Goal: Transaction & Acquisition: Purchase product/service

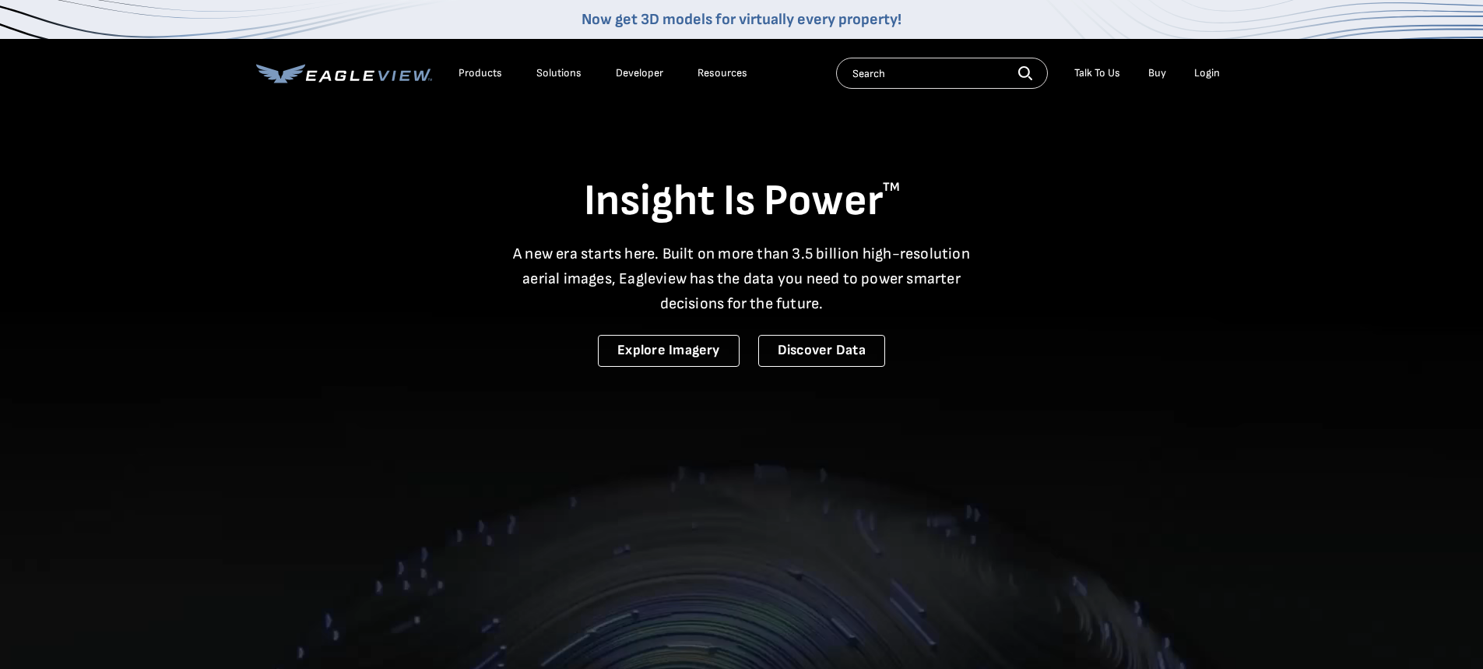
click at [1206, 69] on div "Login" at bounding box center [1207, 73] width 26 height 14
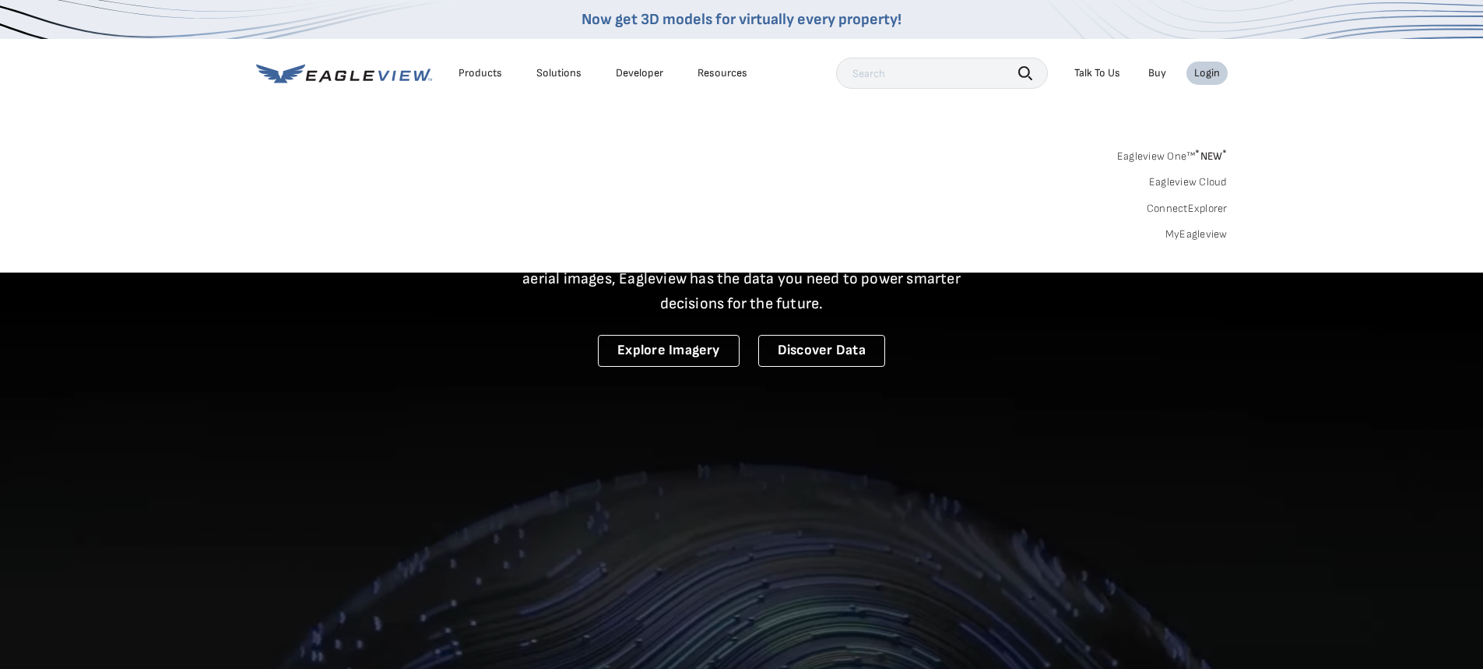
click at [1206, 69] on div "Login" at bounding box center [1207, 73] width 26 height 14
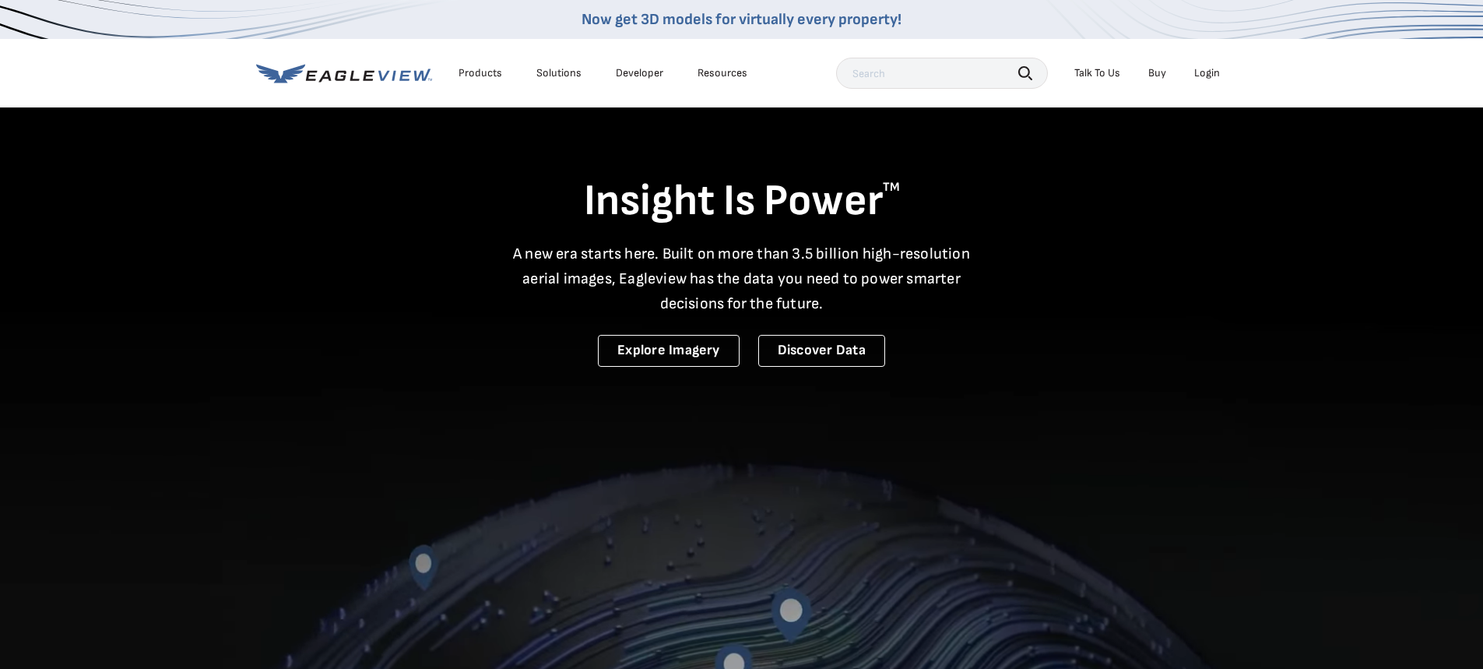
click at [1200, 75] on div "Login" at bounding box center [1207, 73] width 26 height 14
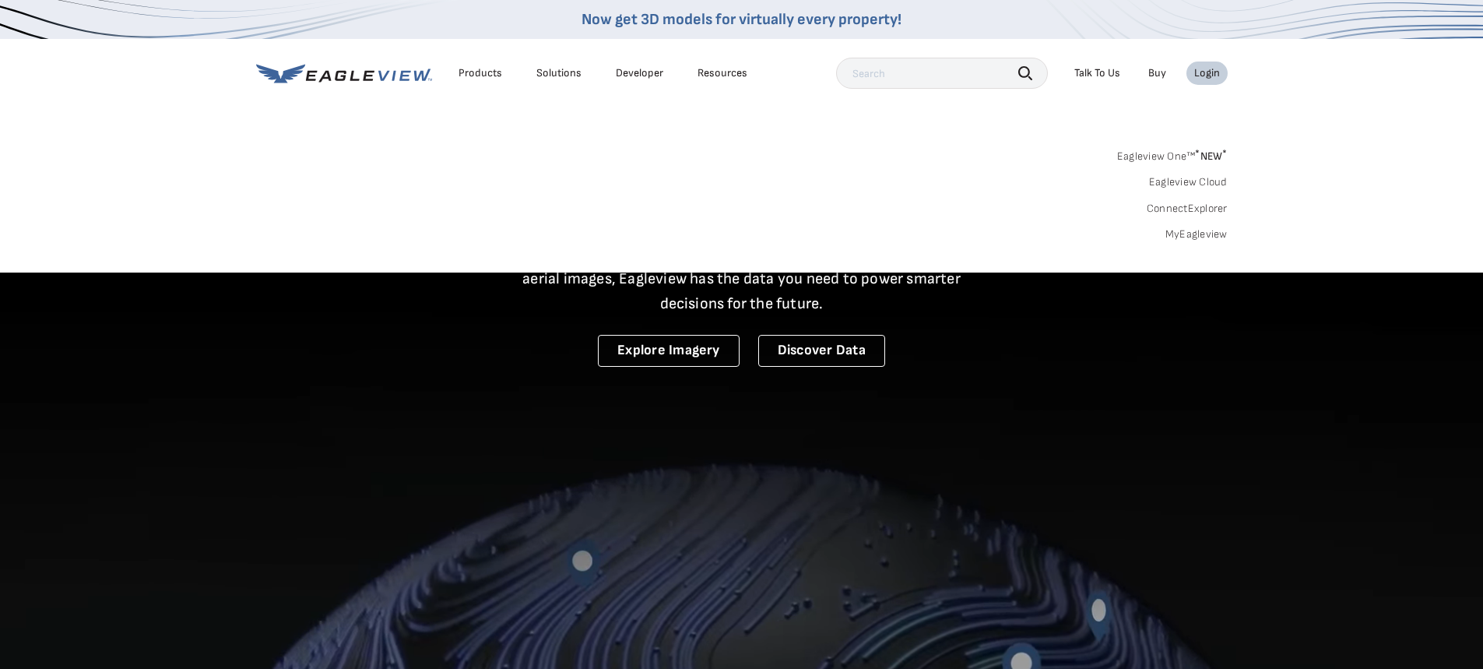
click at [1201, 230] on link "MyEagleview" at bounding box center [1197, 234] width 62 height 14
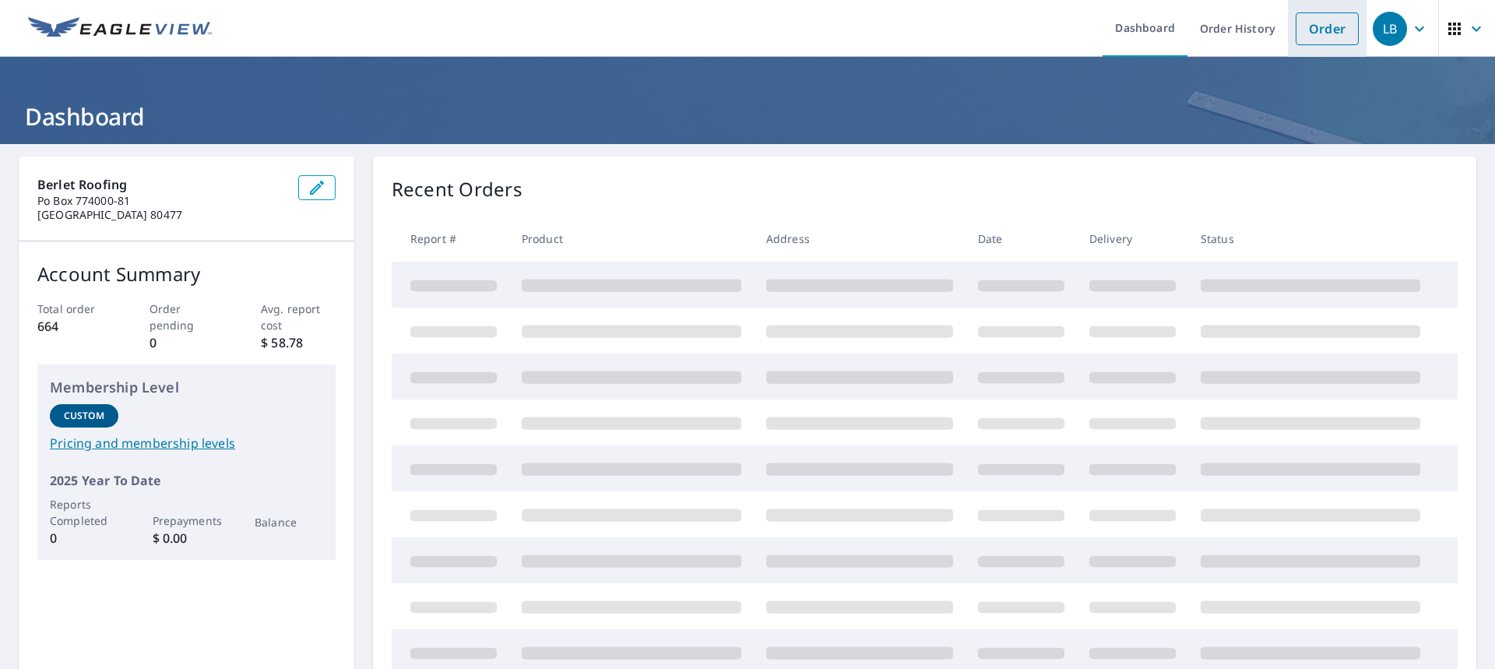
click at [1334, 40] on link "Order" at bounding box center [1327, 28] width 63 height 33
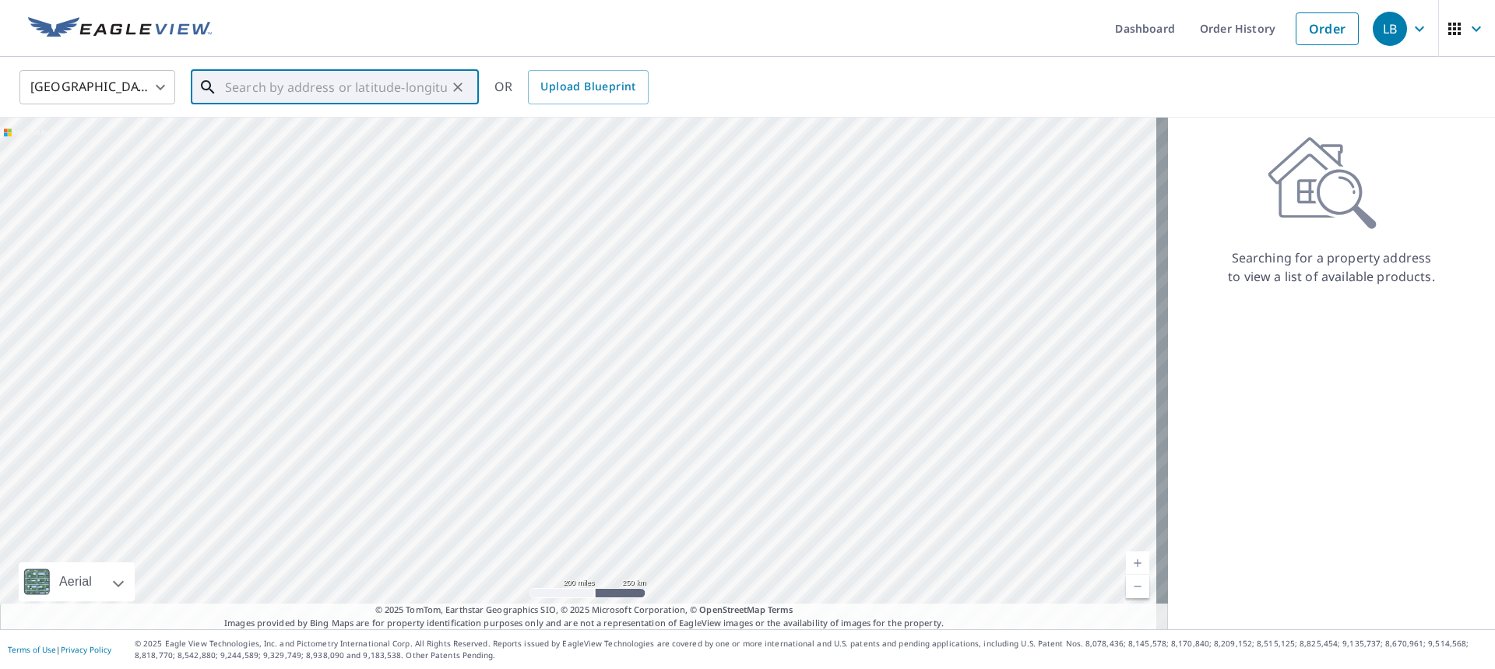
click at [423, 83] on input "text" at bounding box center [336, 87] width 222 height 44
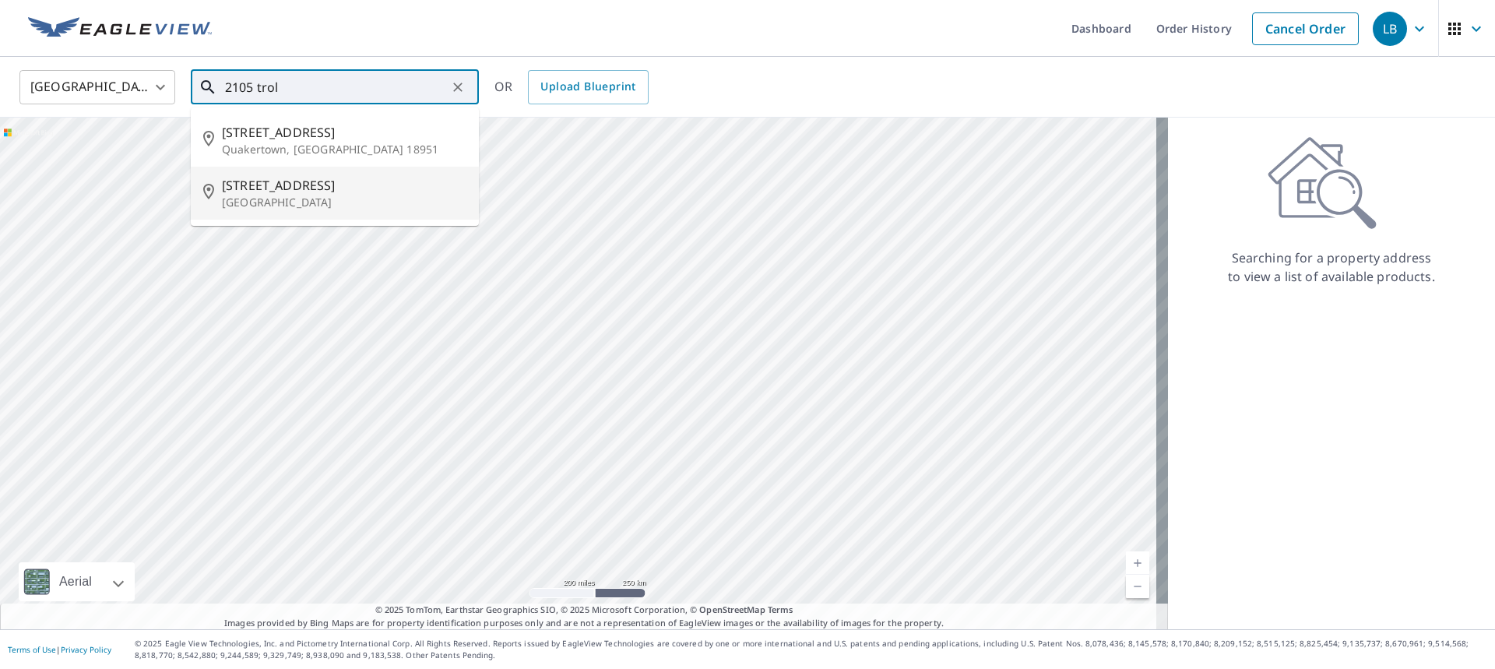
click at [315, 179] on span "[STREET_ADDRESS]" at bounding box center [344, 185] width 244 height 19
type input "[STREET_ADDRESS]"
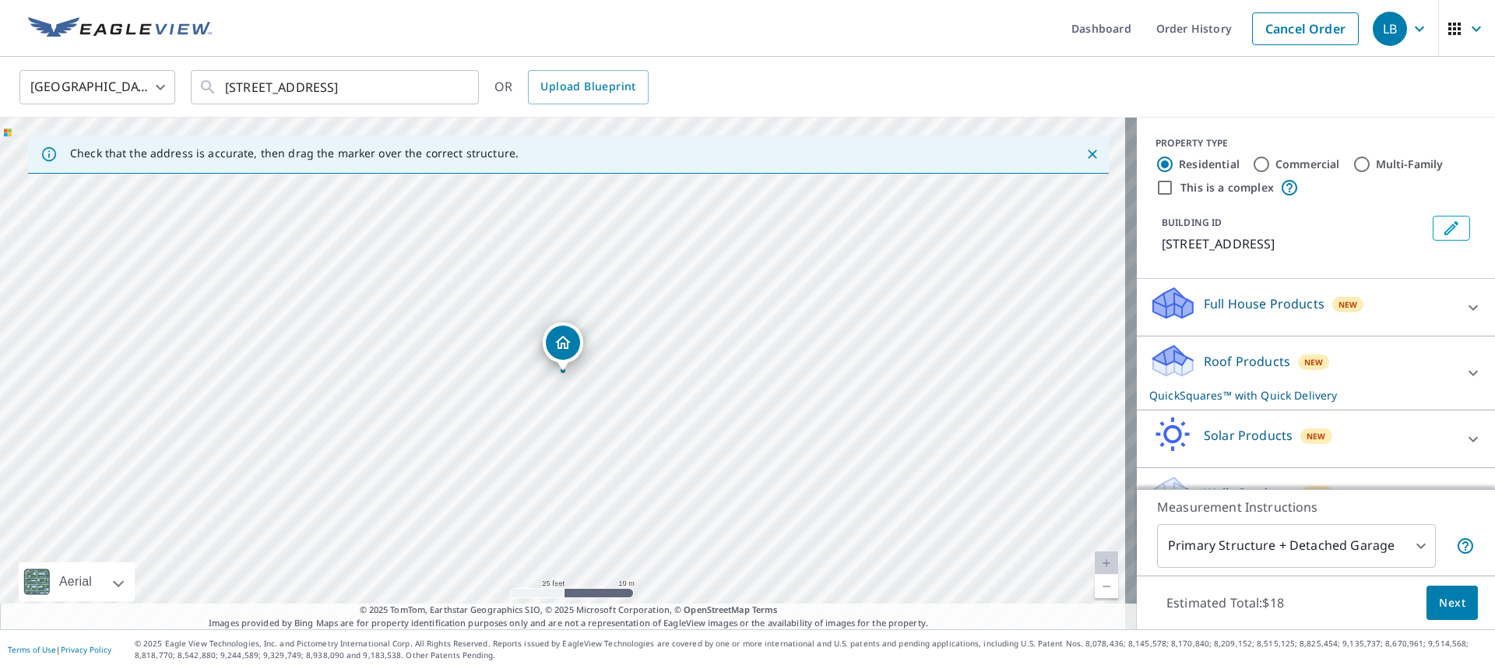
click at [1378, 370] on div "Roof Products New QuickSquares™ with Quick Delivery" at bounding box center [1301, 373] width 305 height 61
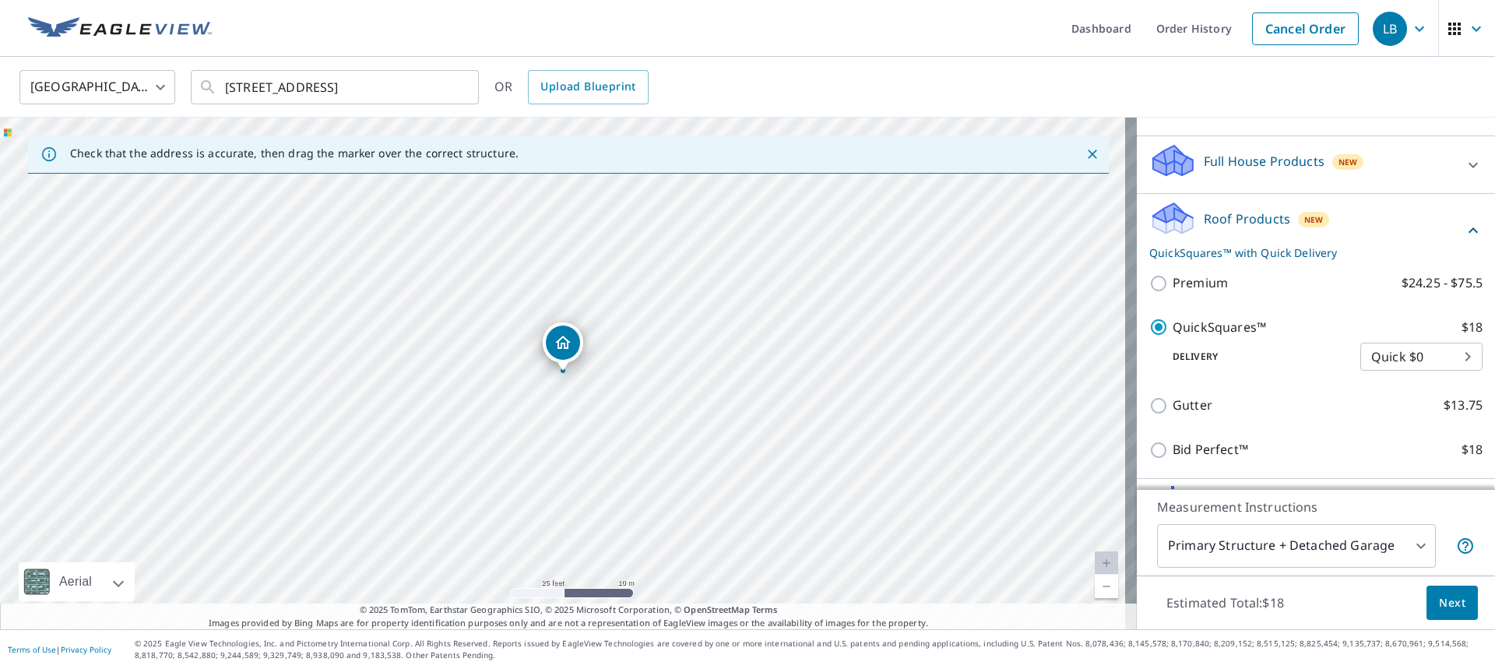
scroll to position [156, 0]
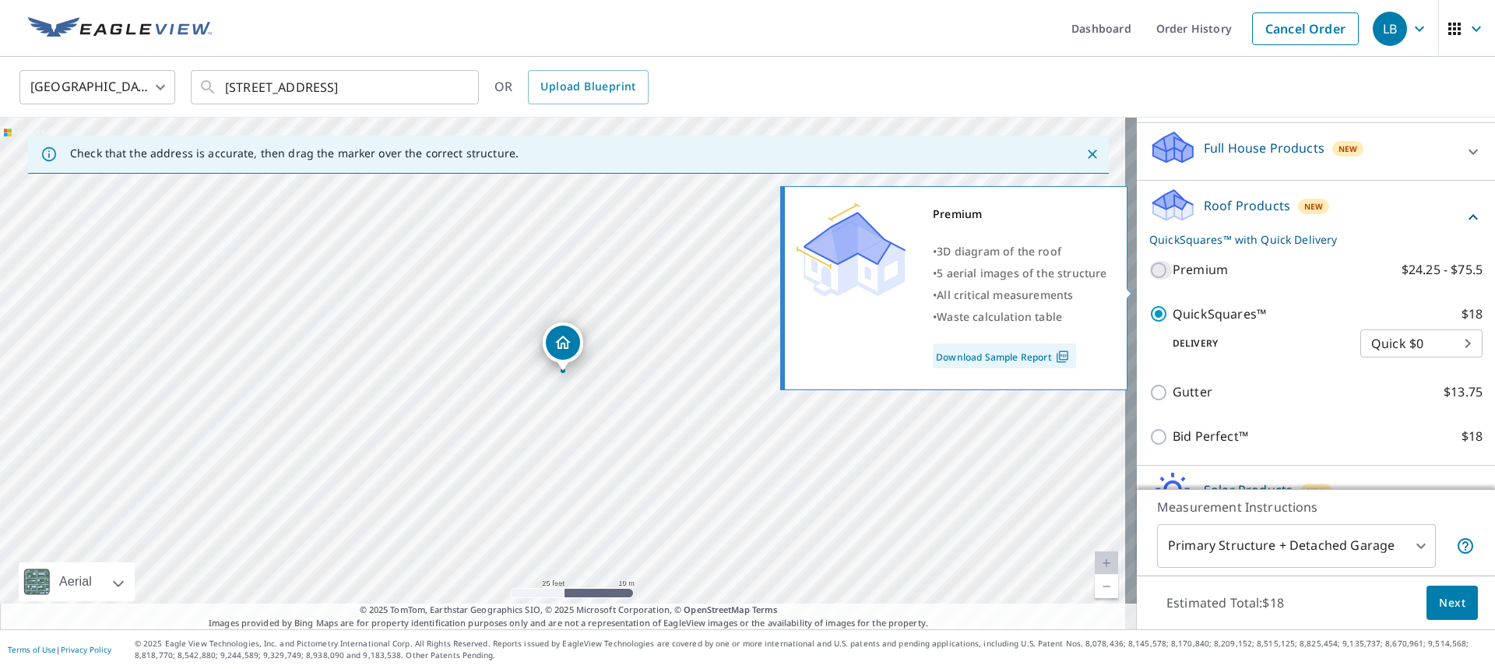
click at [1154, 280] on input "Premium $24.25 - $75.5" at bounding box center [1160, 270] width 23 height 19
checkbox input "true"
checkbox input "false"
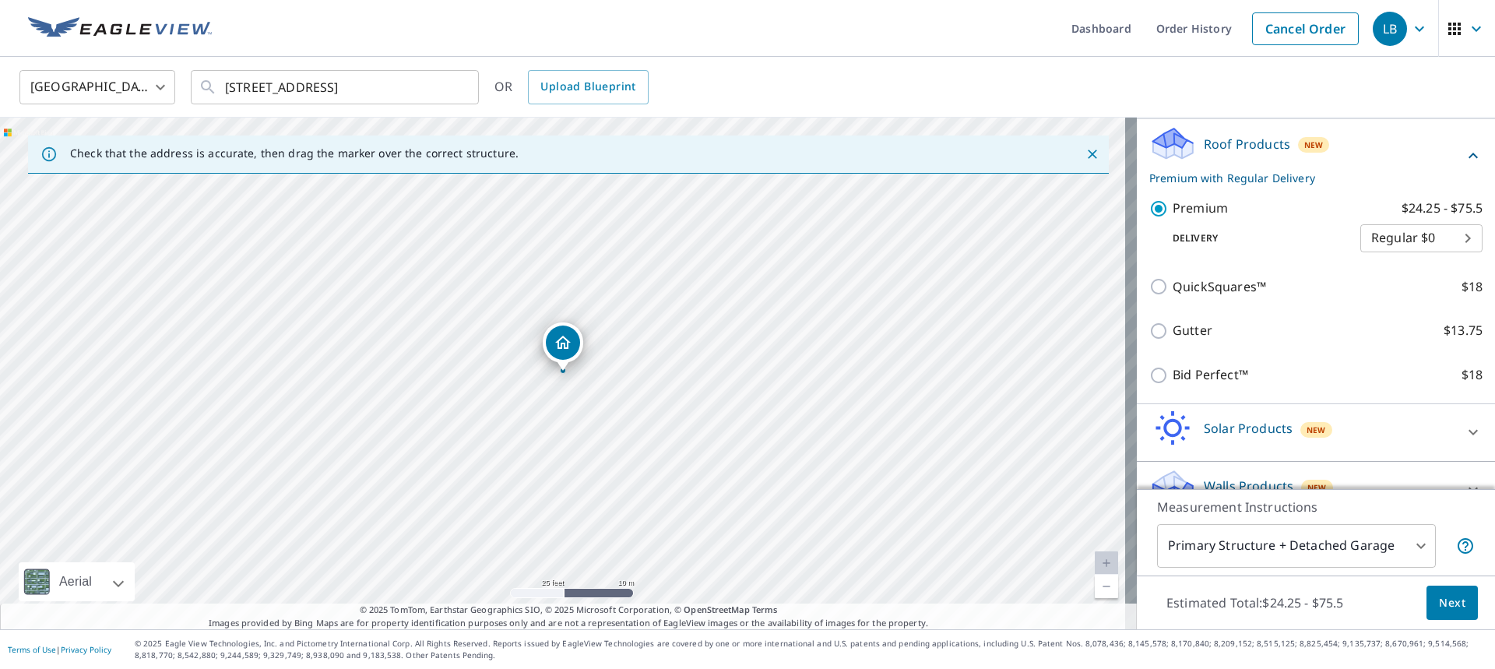
scroll to position [188, 0]
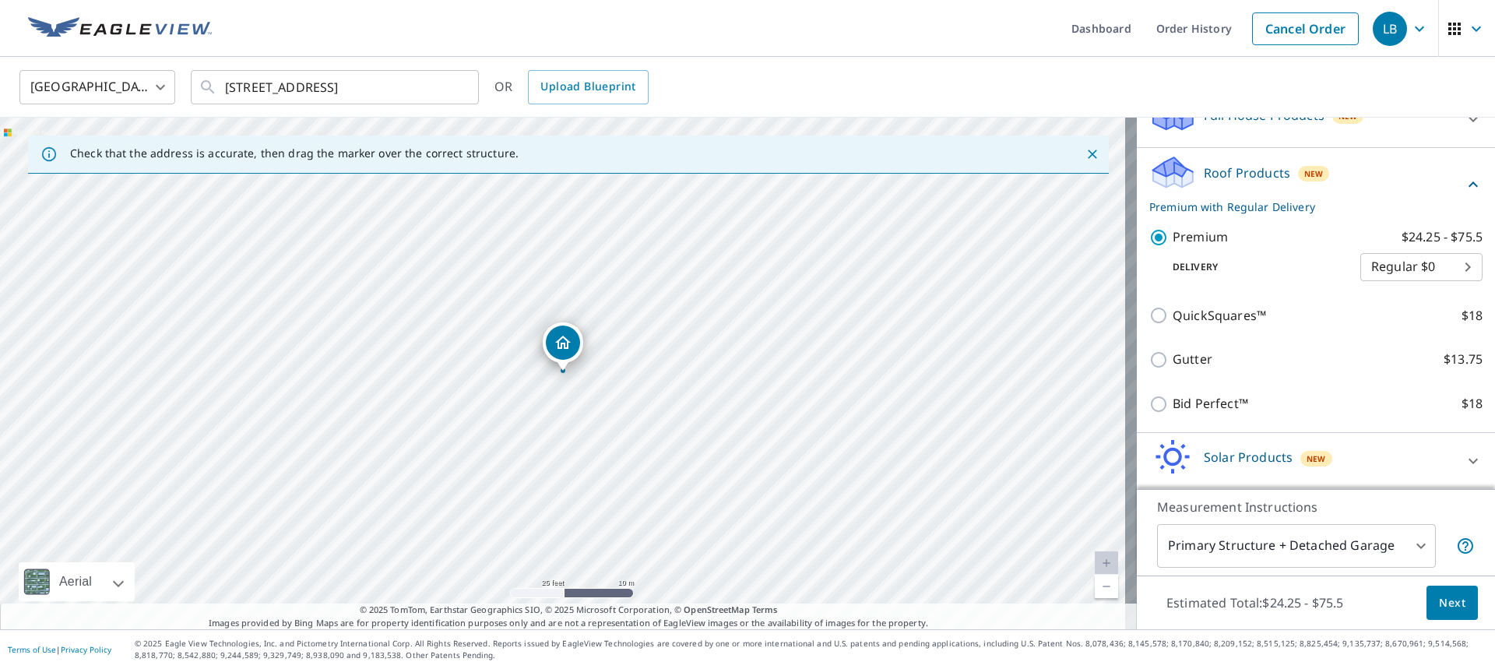
click at [1392, 279] on body "LB LB Dashboard Order History Cancel Order LB [GEOGRAPHIC_DATA] [GEOGRAPHIC_DAT…" at bounding box center [747, 334] width 1495 height 669
click at [1392, 279] on li "Regular $0" at bounding box center [1398, 286] width 122 height 28
click at [1442, 594] on span "Next" at bounding box center [1452, 602] width 26 height 19
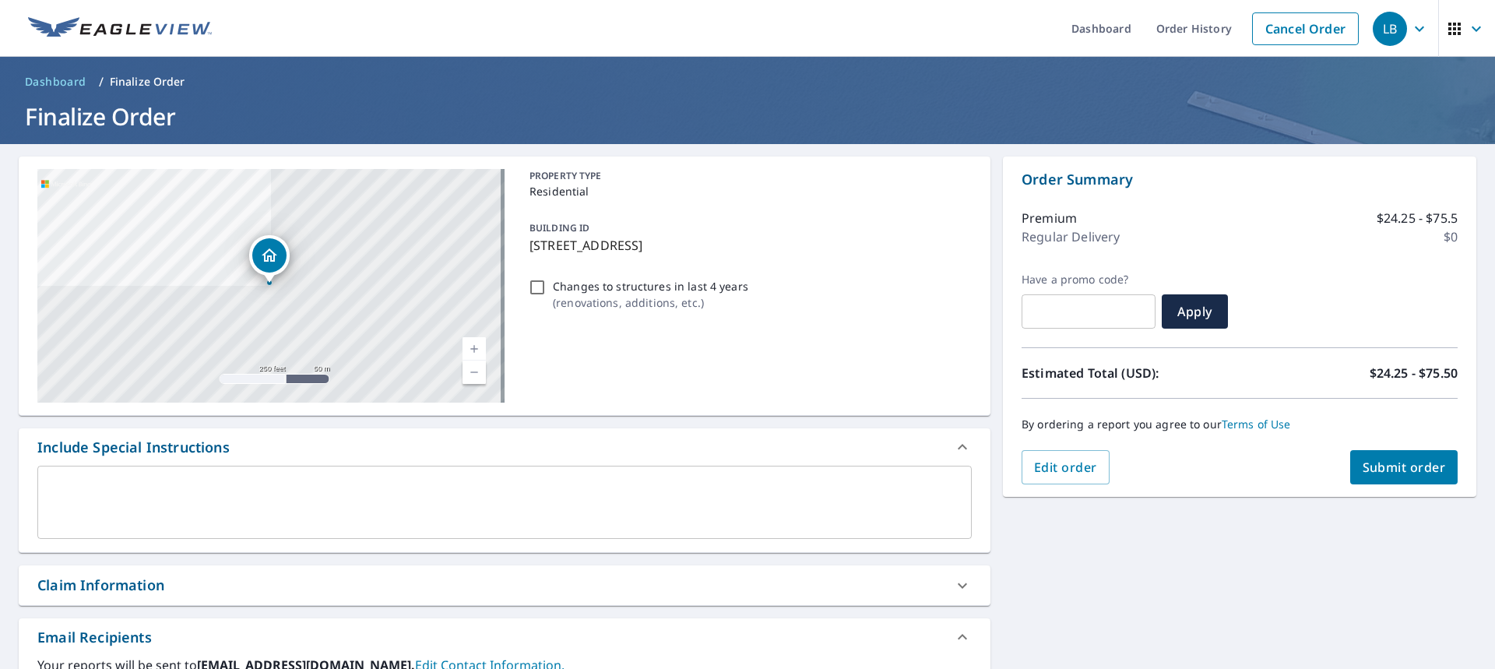
scroll to position [234, 0]
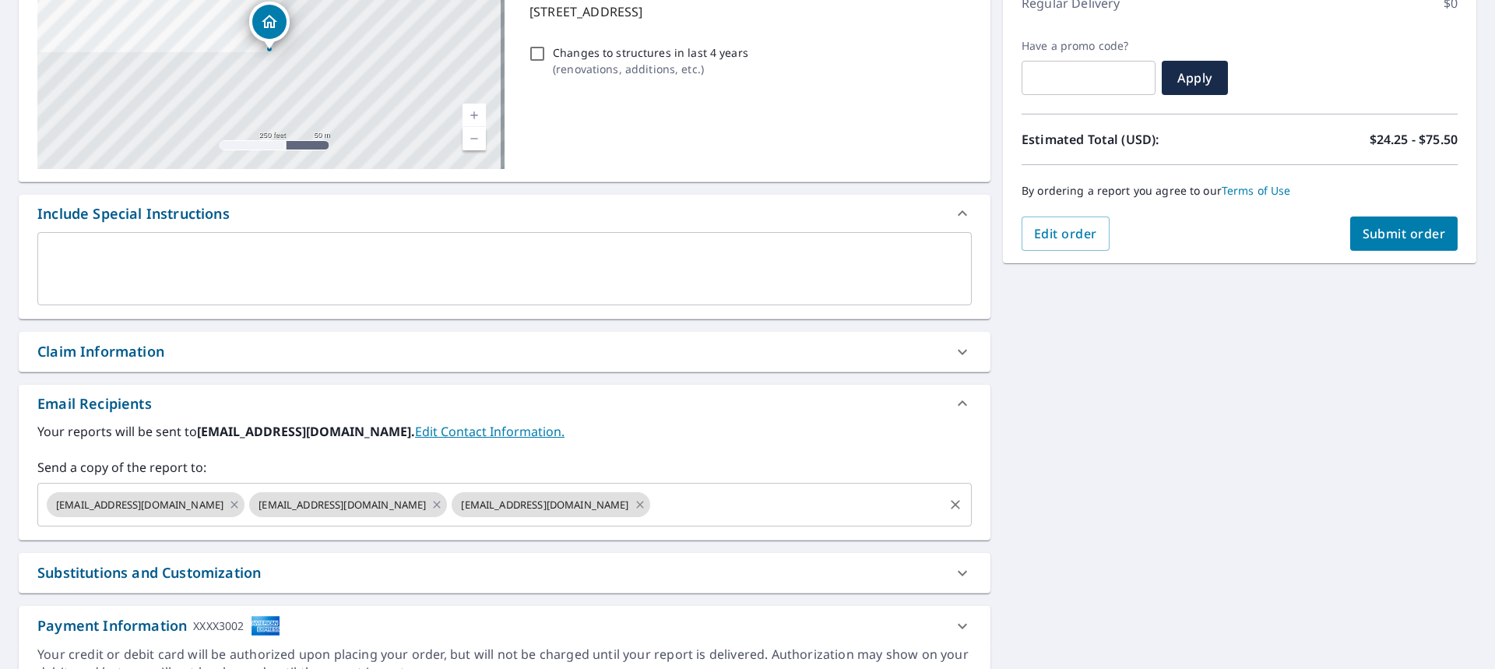
click at [636, 503] on icon at bounding box center [639, 504] width 7 height 7
checkbox input "true"
click at [466, 507] on input "text" at bounding box center [695, 505] width 492 height 30
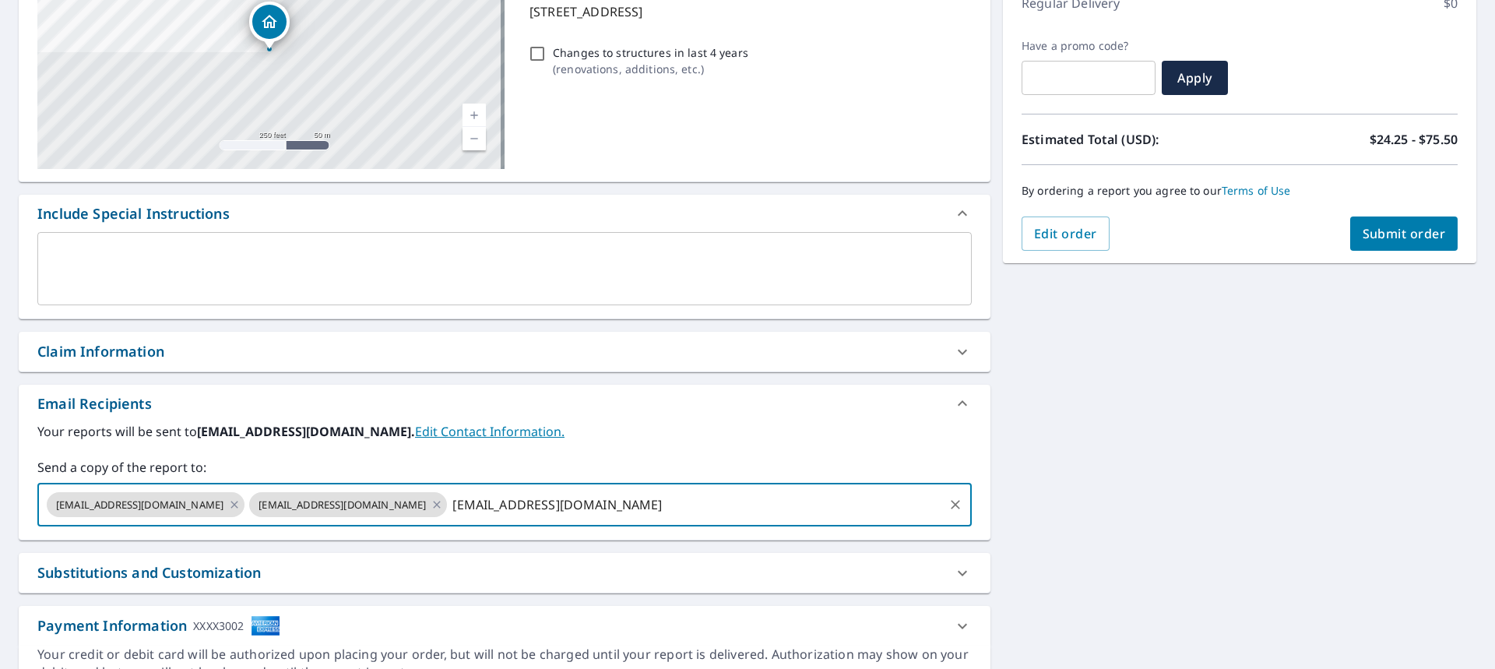
click at [649, 505] on input "[EMAIL_ADDRESS][DOMAIN_NAME]" at bounding box center [695, 505] width 492 height 30
type input "[EMAIL_ADDRESS][DOMAIN_NAME]"
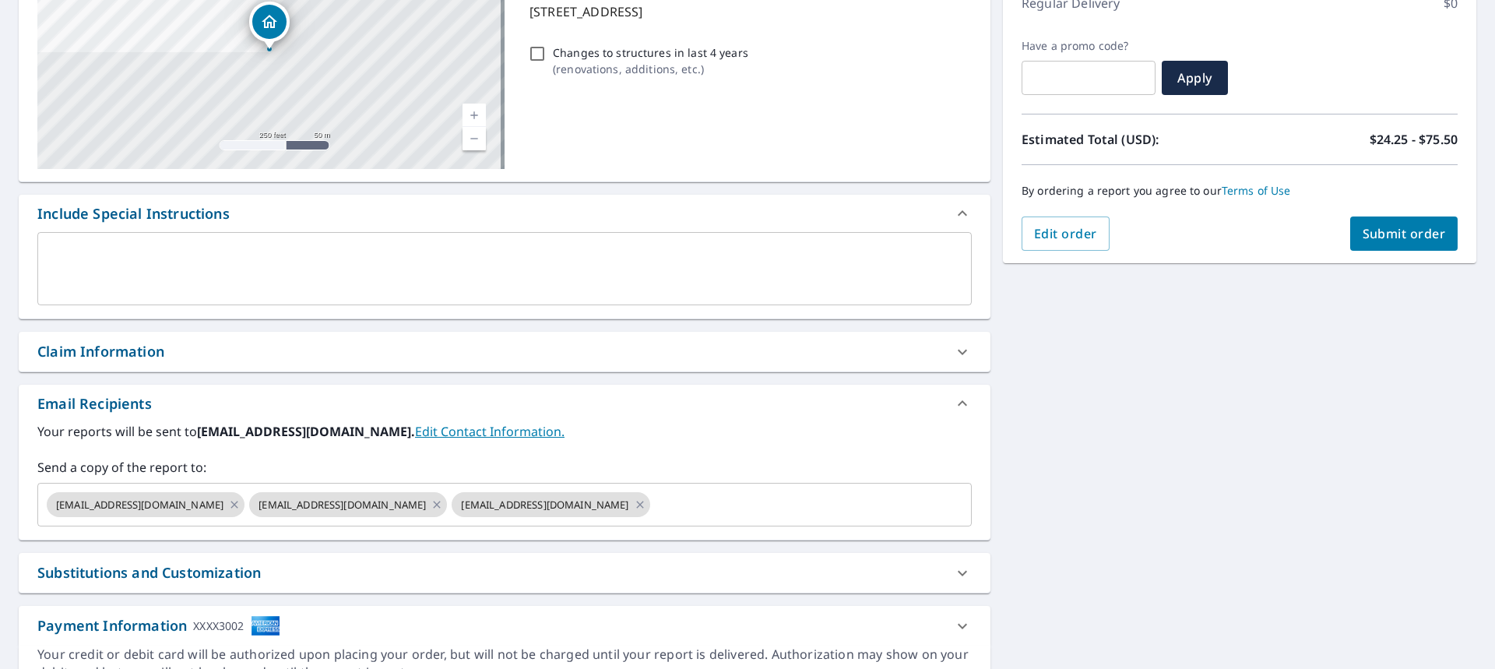
click at [649, 447] on div "Your reports will be sent to [EMAIL_ADDRESS][DOMAIN_NAME]. Edit Contact Informa…" at bounding box center [504, 474] width 934 height 104
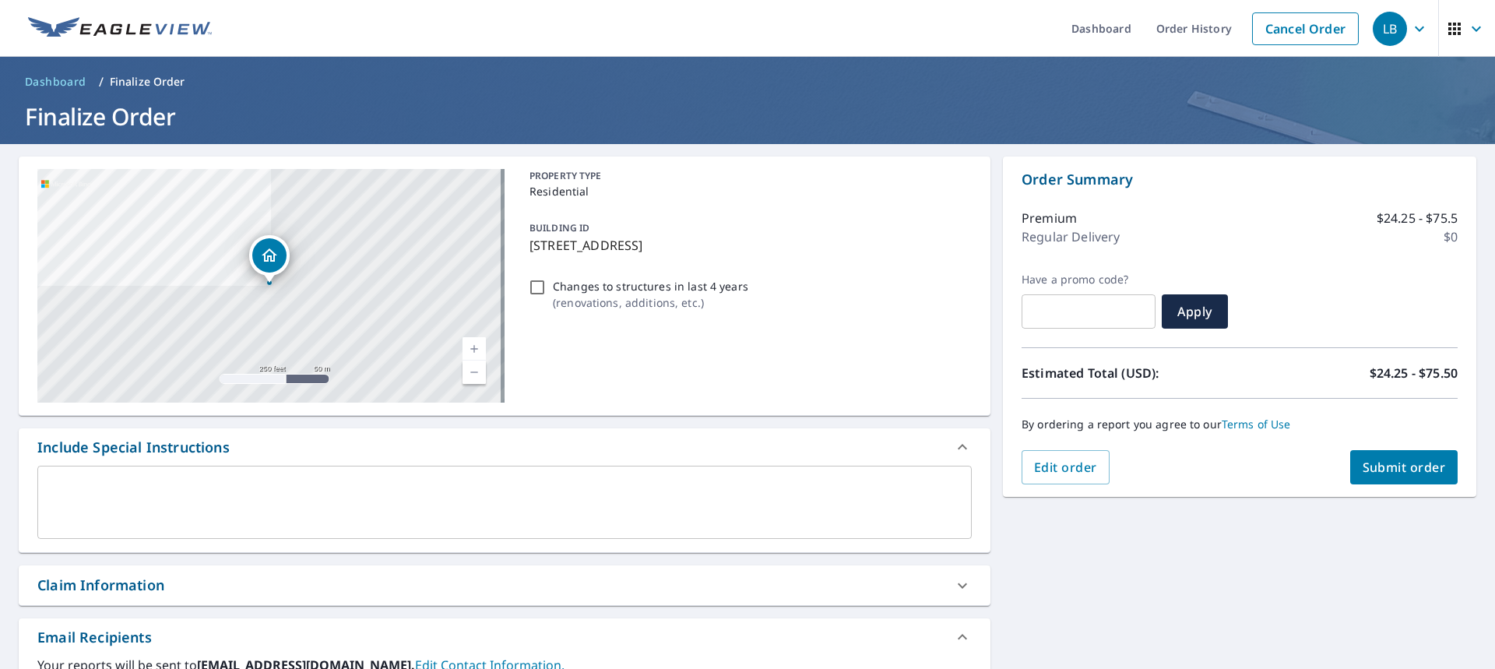
click at [1350, 464] on button "Submit order" at bounding box center [1404, 467] width 108 height 34
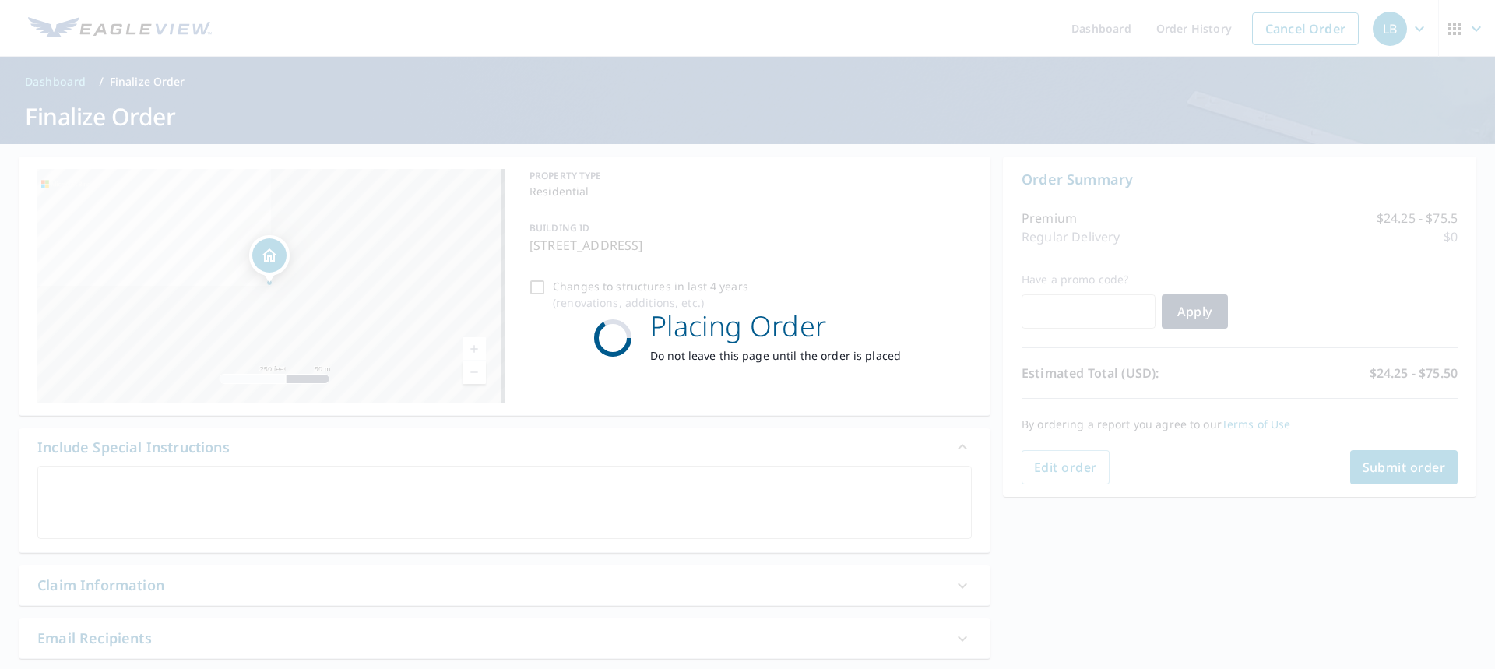
checkbox input "true"
